Goal: Register for event/course

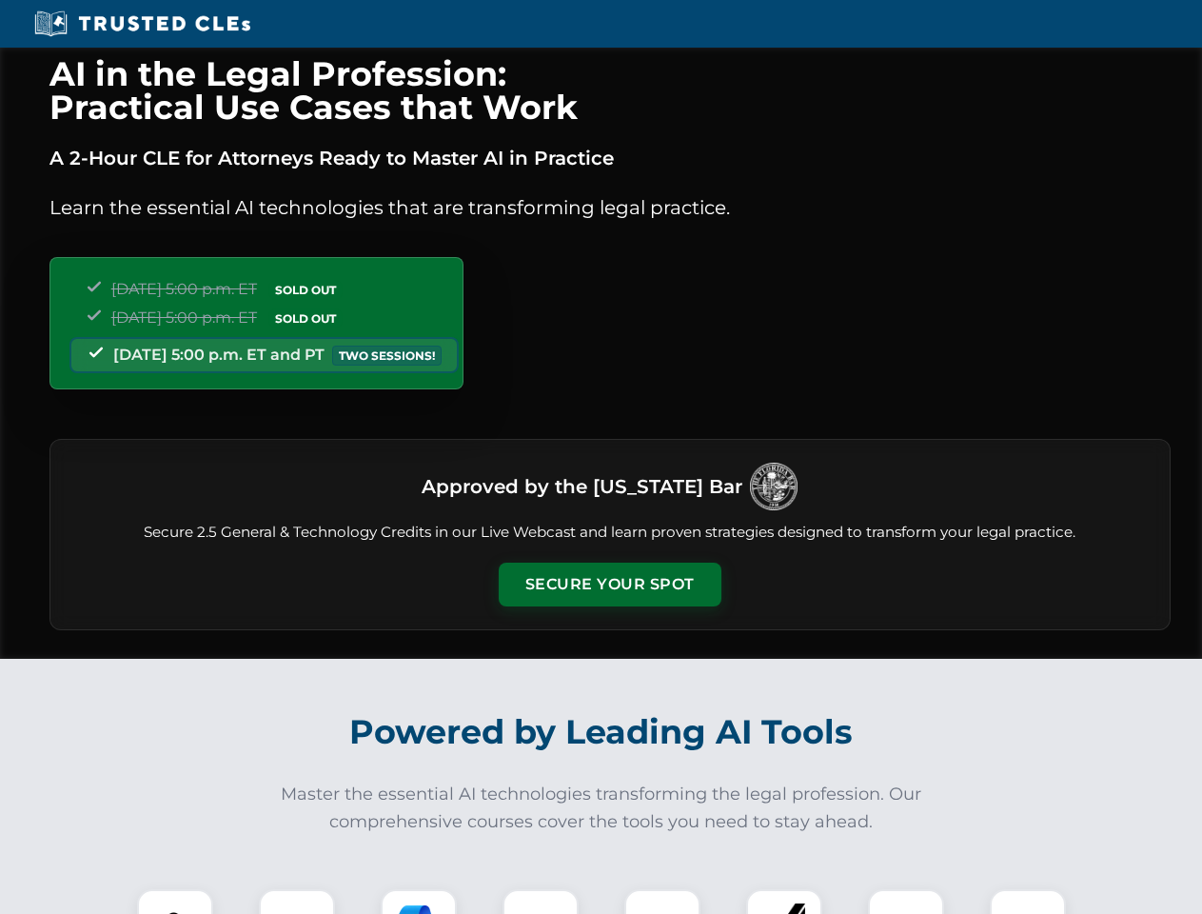
click at [609, 584] on button "Secure Your Spot" at bounding box center [610, 585] width 223 height 44
click at [175, 901] on img at bounding box center [175, 927] width 55 height 55
